Goal: Task Accomplishment & Management: Complete application form

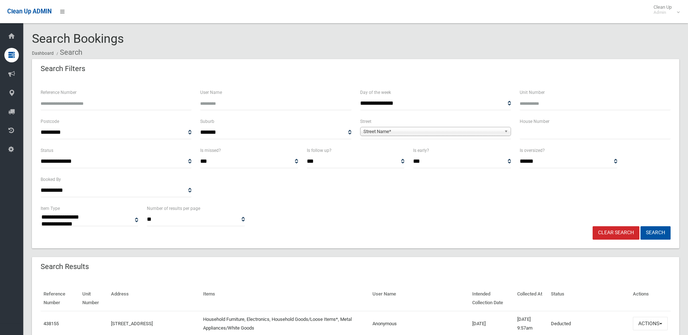
select select
click at [537, 135] on input "text" at bounding box center [595, 132] width 151 height 13
click at [104, 107] on input "Reference Number" at bounding box center [116, 103] width 151 height 13
type input "******"
click at [641, 226] on button "Search" at bounding box center [656, 232] width 30 height 13
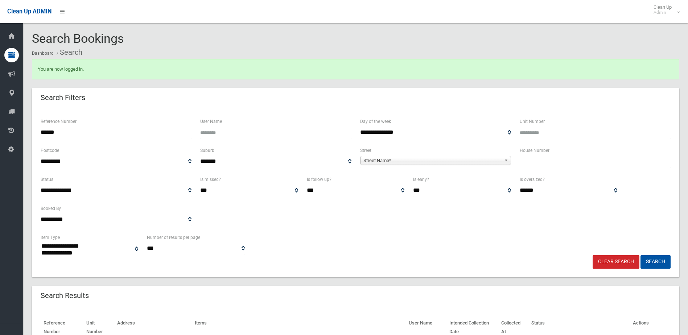
select select
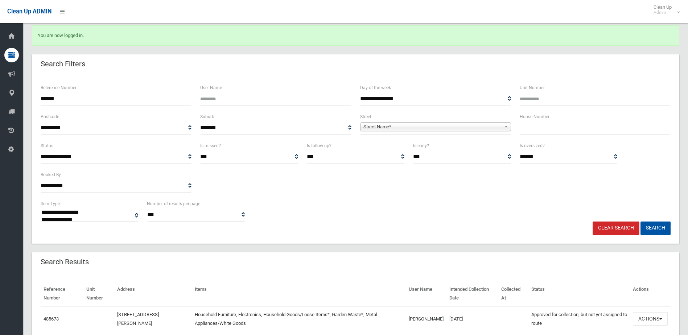
scroll to position [65, 0]
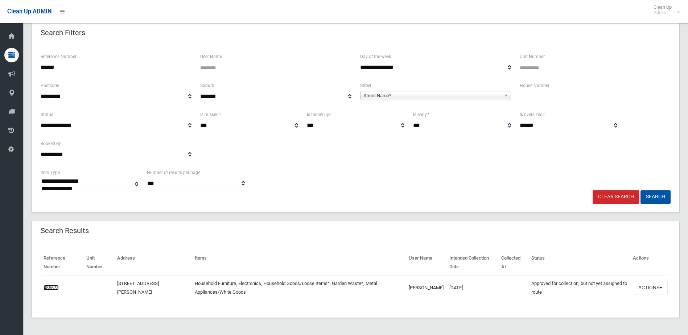
click at [50, 287] on link "485673" at bounding box center [51, 287] width 15 height 5
click at [655, 287] on button "Actions" at bounding box center [650, 287] width 35 height 13
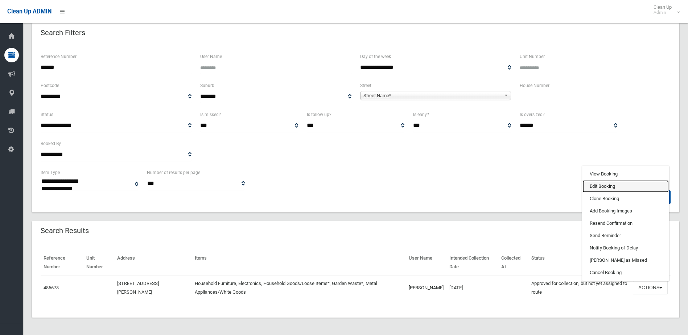
click at [611, 186] on link "Edit Booking" at bounding box center [626, 186] width 86 height 12
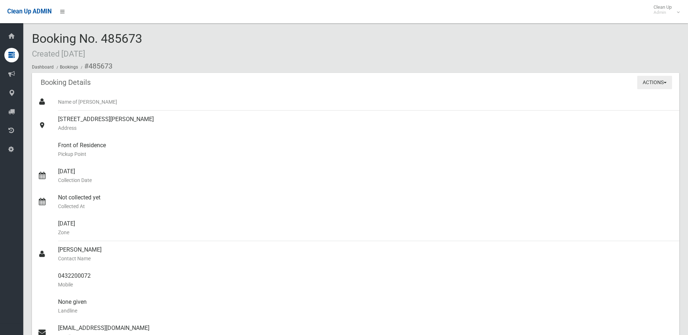
click at [646, 76] on button "Actions" at bounding box center [655, 82] width 35 height 13
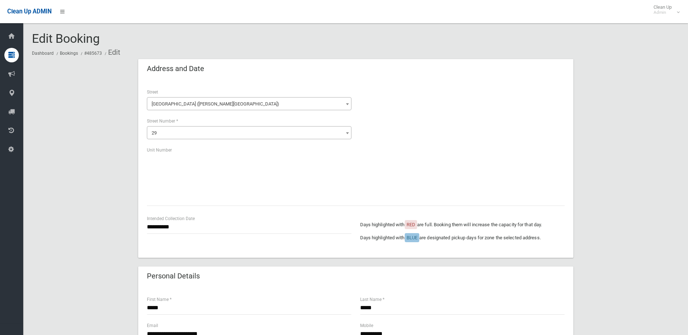
scroll to position [109, 0]
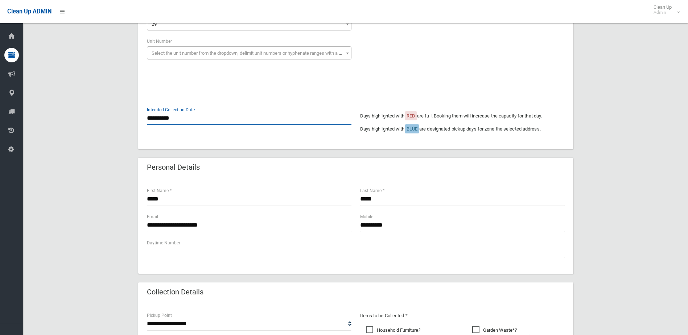
click at [157, 118] on input "**********" at bounding box center [249, 118] width 205 height 13
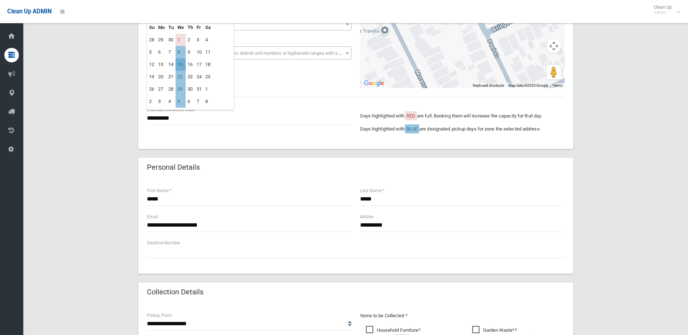
click at [182, 65] on td "15" at bounding box center [181, 64] width 10 height 12
type input "**********"
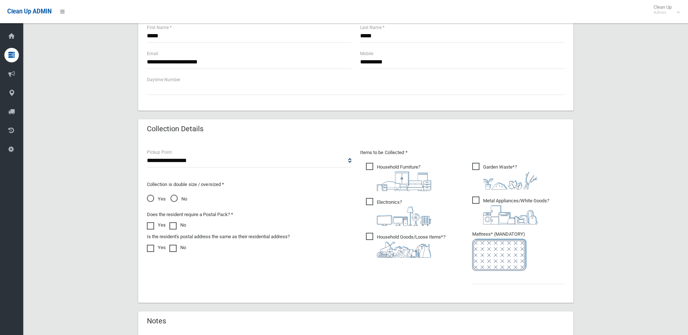
scroll to position [290, 0]
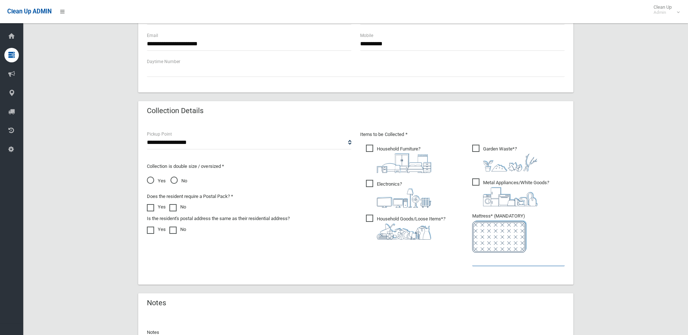
click at [502, 260] on input "text" at bounding box center [518, 259] width 93 height 13
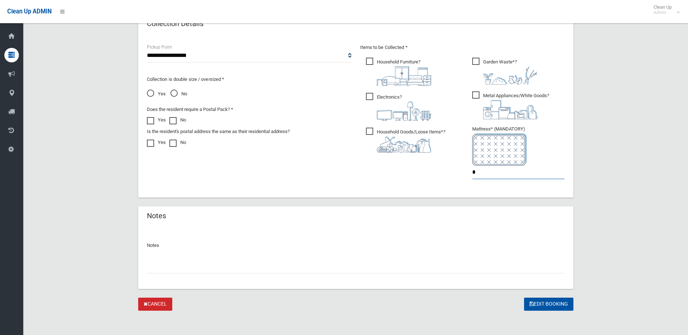
scroll to position [379, 0]
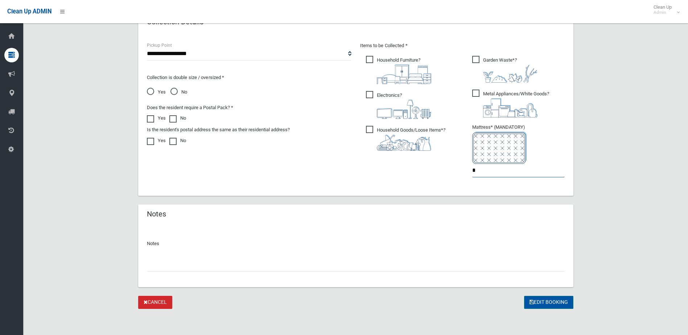
type input "*"
click at [543, 300] on button "Edit Booking" at bounding box center [548, 302] width 49 height 13
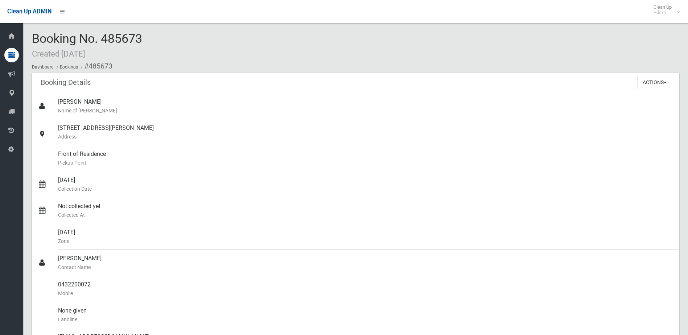
click at [650, 75] on div "Actions View Booking Edit Booking Clone Booking Add Booking Images Resend Confi…" at bounding box center [659, 82] width 42 height 19
click at [650, 79] on button "Actions" at bounding box center [655, 82] width 35 height 13
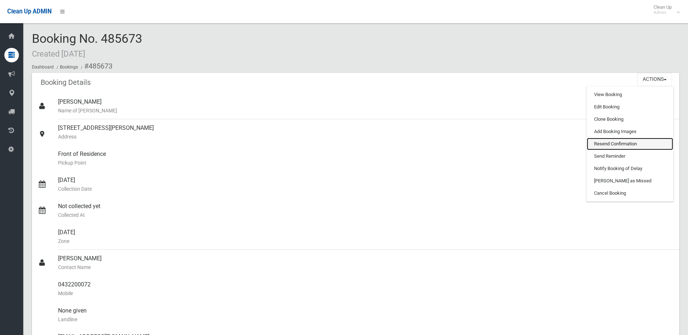
drag, startPoint x: 614, startPoint y: 141, endPoint x: 382, endPoint y: 26, distance: 259.5
click at [614, 141] on link "Resend Confirmation" at bounding box center [630, 144] width 86 height 12
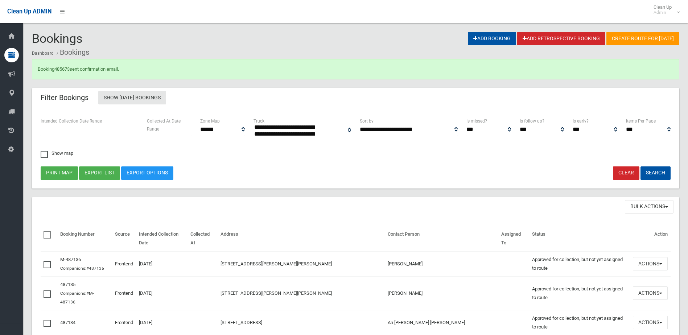
select select
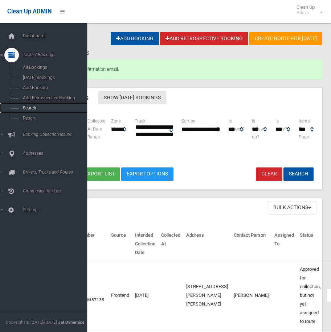
click at [26, 105] on link "Search" at bounding box center [46, 108] width 93 height 10
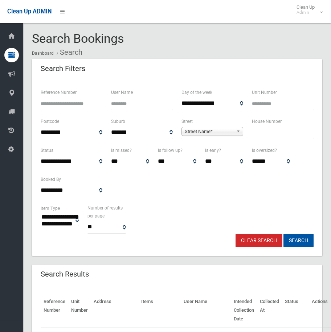
select select
click at [265, 128] on input "text" at bounding box center [283, 132] width 62 height 13
type input "*"
click at [204, 130] on span "Street Name*" at bounding box center [209, 131] width 49 height 9
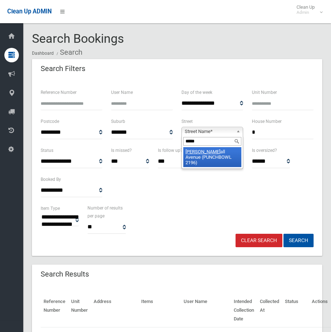
type input "*****"
click at [206, 152] on li "Bramh all Avenue (PUNCHBOWL 2196)" at bounding box center [212, 157] width 58 height 20
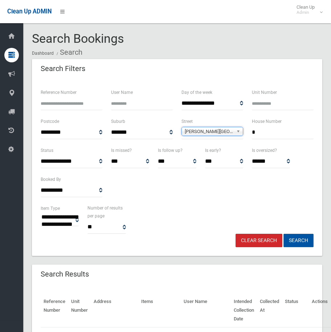
click at [304, 240] on button "Search" at bounding box center [298, 240] width 30 height 13
select select
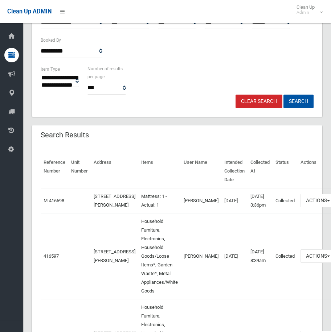
scroll to position [145, 0]
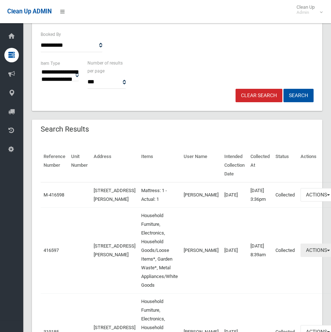
click at [301, 257] on button "Actions" at bounding box center [317, 250] width 35 height 13
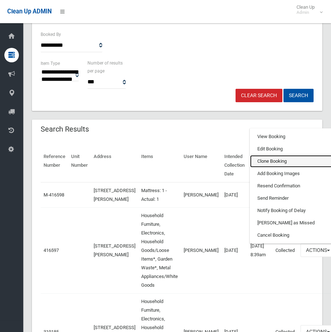
click at [269, 168] on link "Clone Booking" at bounding box center [293, 161] width 86 height 12
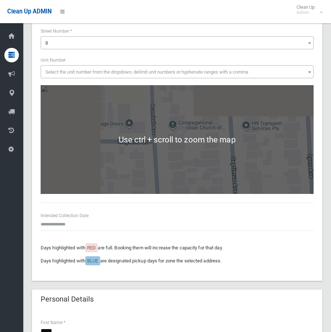
scroll to position [109, 0]
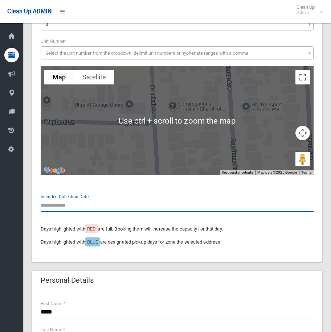
click at [62, 205] on input "text" at bounding box center [177, 205] width 273 height 13
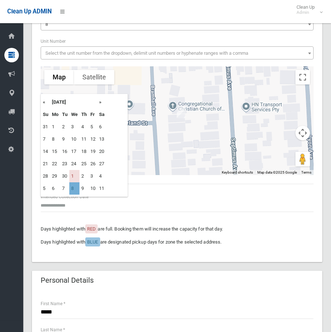
click at [73, 189] on td "8" at bounding box center [74, 189] width 10 height 12
type input "**********"
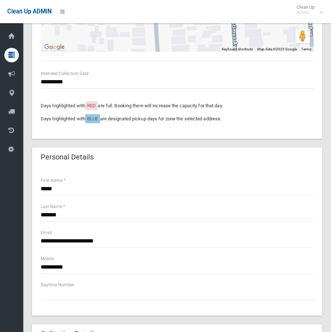
scroll to position [254, 0]
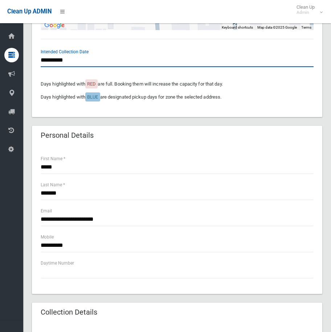
click at [65, 59] on input "**********" at bounding box center [177, 60] width 273 height 13
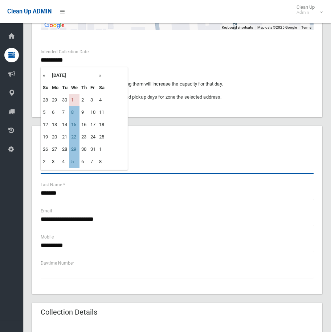
click at [179, 169] on input "*****" at bounding box center [177, 167] width 273 height 13
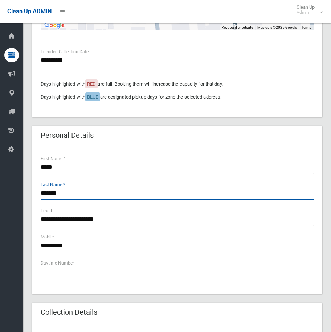
click at [68, 195] on input "*******" at bounding box center [177, 193] width 273 height 13
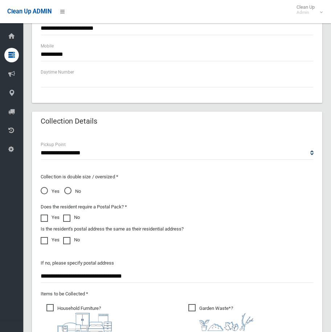
scroll to position [472, 0]
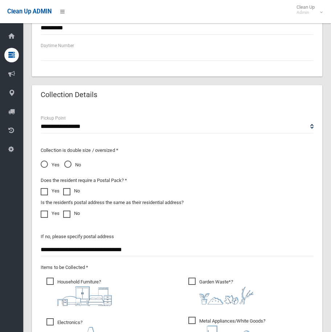
drag, startPoint x: 68, startPoint y: 164, endPoint x: 89, endPoint y: 199, distance: 41.3
click at [68, 164] on span "No" at bounding box center [72, 165] width 17 height 9
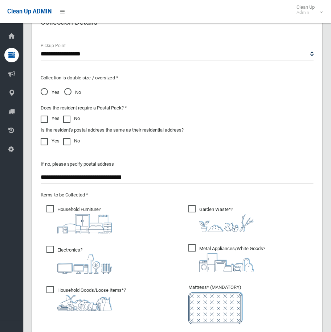
scroll to position [581, 0]
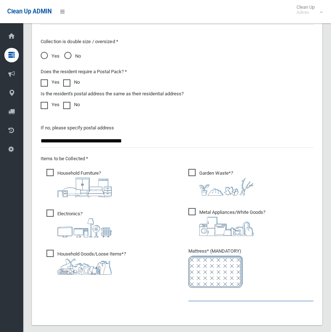
click at [205, 295] on input "text" at bounding box center [250, 294] width 125 height 13
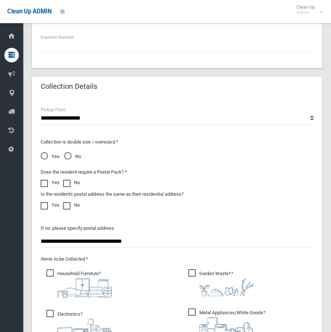
scroll to position [435, 0]
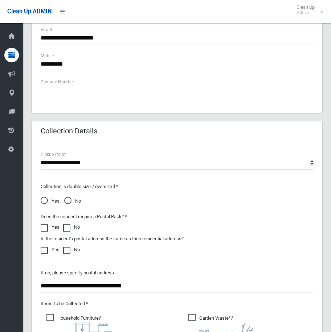
type input "*"
click at [44, 199] on span "Yes" at bounding box center [50, 201] width 19 height 9
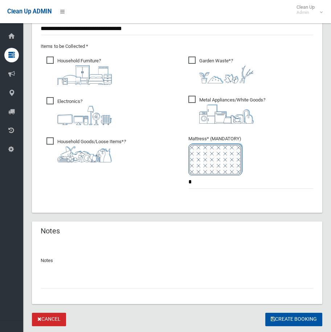
scroll to position [713, 0]
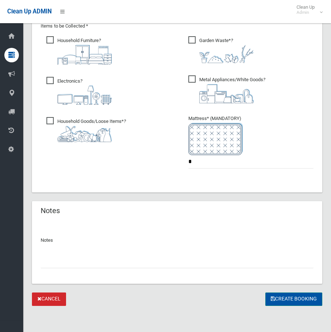
click at [283, 296] on button "Create Booking" at bounding box center [293, 299] width 57 height 13
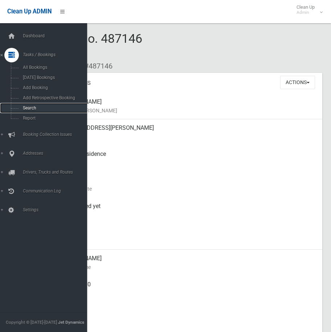
drag, startPoint x: 28, startPoint y: 107, endPoint x: 48, endPoint y: 107, distance: 20.3
click at [28, 107] on span "Search" at bounding box center [54, 108] width 66 height 5
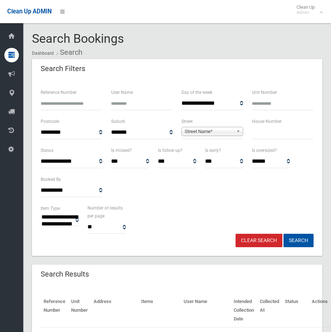
select select
click at [259, 133] on input "text" at bounding box center [283, 132] width 62 height 13
type input "**"
click at [228, 130] on span "Street Name*" at bounding box center [209, 131] width 49 height 9
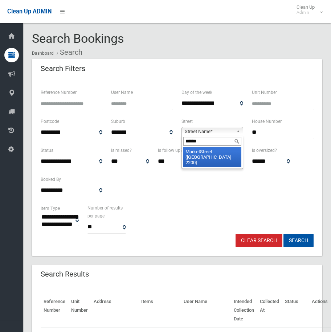
type input "******"
click at [229, 152] on li "[GEOGRAPHIC_DATA] ([GEOGRAPHIC_DATA])" at bounding box center [212, 157] width 58 height 20
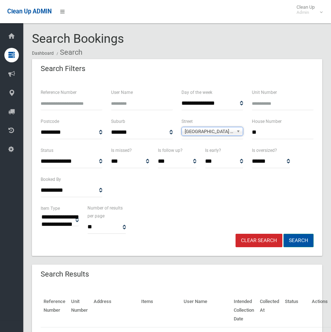
click at [296, 242] on button "Search" at bounding box center [298, 240] width 30 height 13
select select
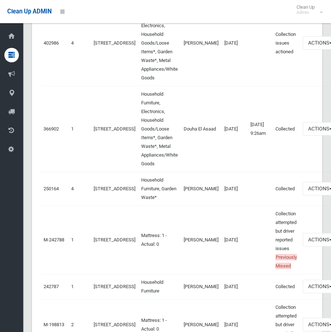
scroll to position [508, 0]
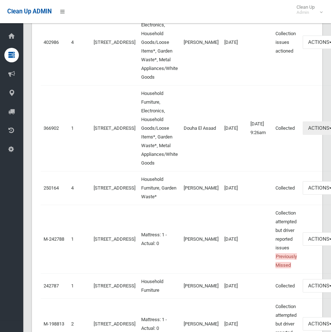
click at [304, 135] on button "Actions" at bounding box center [320, 128] width 35 height 13
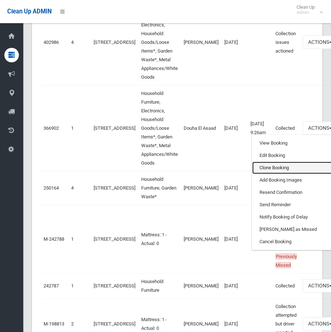
click at [257, 174] on link "Clone Booking" at bounding box center [295, 168] width 86 height 12
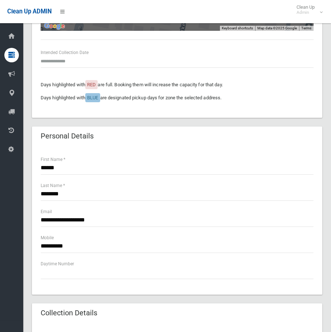
scroll to position [254, 0]
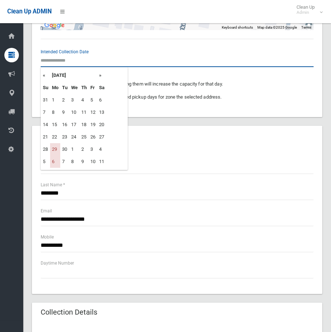
click at [65, 60] on input "text" at bounding box center [177, 60] width 273 height 13
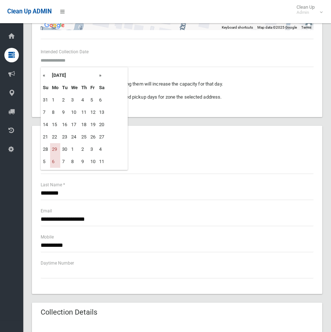
click at [101, 75] on th "»" at bounding box center [101, 75] width 9 height 12
click at [56, 135] on td "20" at bounding box center [55, 137] width 10 height 12
type input "**********"
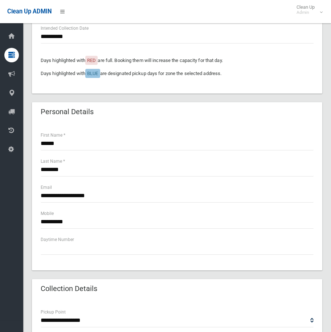
scroll to position [290, 0]
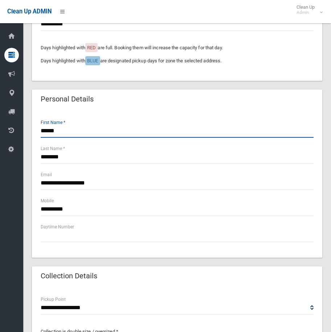
drag, startPoint x: 61, startPoint y: 130, endPoint x: 28, endPoint y: 130, distance: 33.4
click at [28, 130] on section "**********" at bounding box center [177, 249] width 308 height 1014
type input "******"
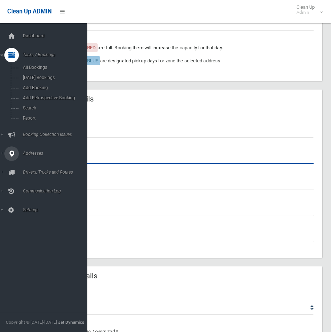
drag, startPoint x: 83, startPoint y: 156, endPoint x: 16, endPoint y: 159, distance: 67.6
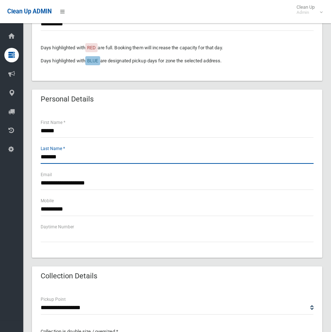
type input "*******"
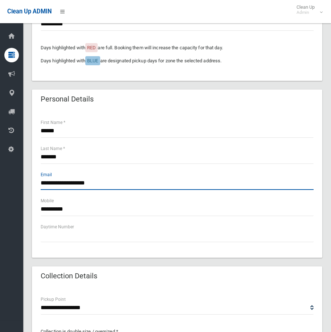
click at [71, 184] on input "**********" at bounding box center [177, 183] width 273 height 13
type input "**********"
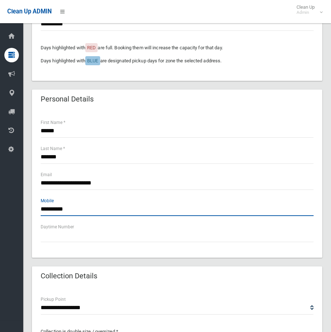
click at [85, 209] on input "**********" at bounding box center [177, 209] width 273 height 13
type input "*"
drag, startPoint x: 65, startPoint y: 209, endPoint x: 75, endPoint y: 209, distance: 10.9
click at [65, 209] on input "**********" at bounding box center [177, 209] width 273 height 13
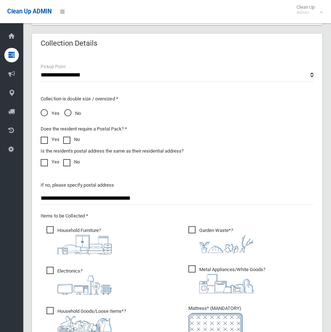
scroll to position [544, 0]
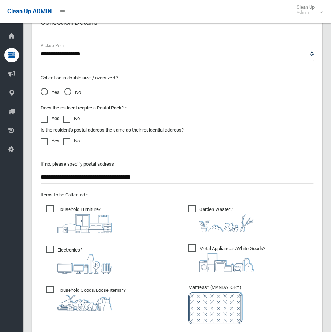
type input "**********"
click at [192, 249] on span "Metal Appliances/White Goods ?" at bounding box center [226, 259] width 77 height 28
click at [48, 209] on span "Household Furniture ?" at bounding box center [78, 219] width 65 height 28
click at [49, 249] on span "Electronics ?" at bounding box center [78, 260] width 65 height 28
click at [48, 291] on span "Household Goods/Loose Items* ?" at bounding box center [85, 298] width 79 height 25
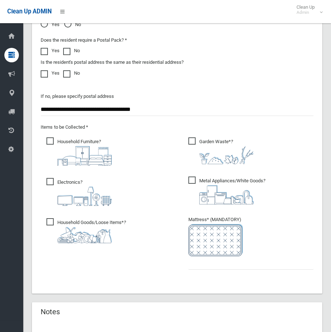
scroll to position [617, 0]
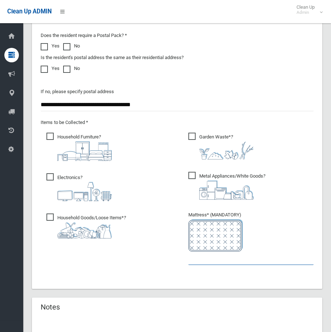
click at [210, 260] on input "text" at bounding box center [250, 258] width 125 height 13
click at [204, 257] on input "text" at bounding box center [250, 258] width 125 height 13
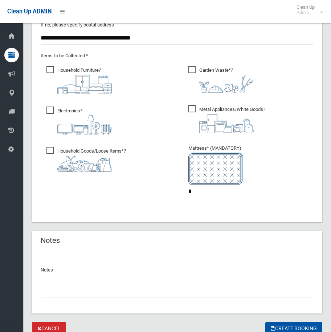
scroll to position [713, 0]
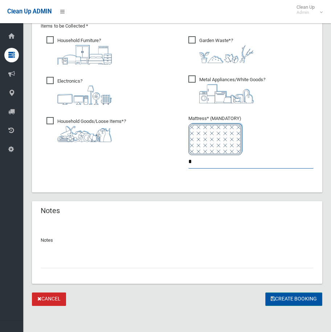
type input "*"
click at [300, 298] on button "Create Booking" at bounding box center [293, 299] width 57 height 13
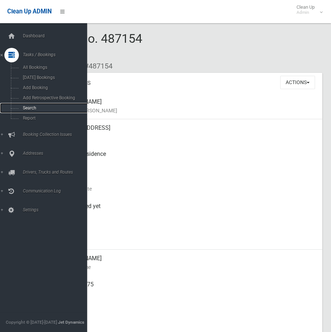
click at [25, 107] on span "Search" at bounding box center [54, 108] width 66 height 5
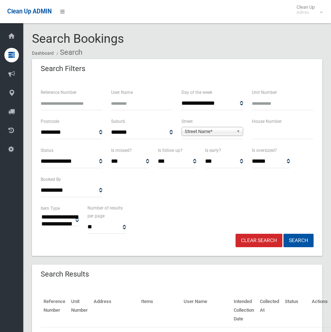
select select
